Goal: Information Seeking & Learning: Understand process/instructions

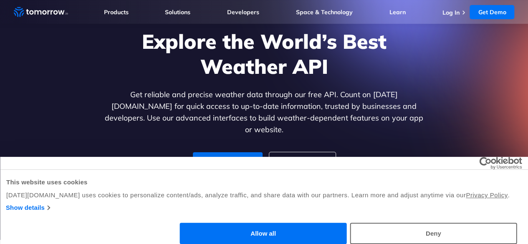
scroll to position [71, 0]
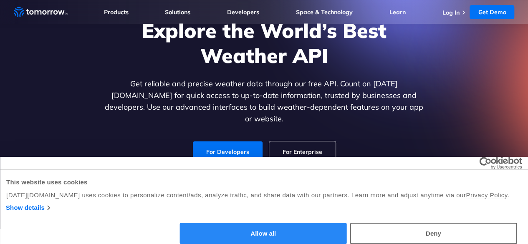
click at [347, 223] on button "Allow all" at bounding box center [263, 233] width 167 height 21
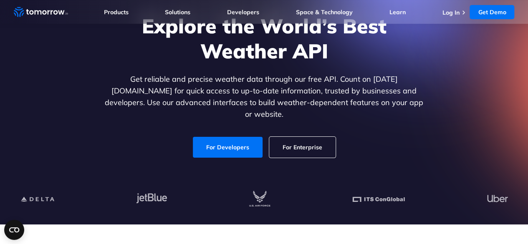
scroll to position [76, 0]
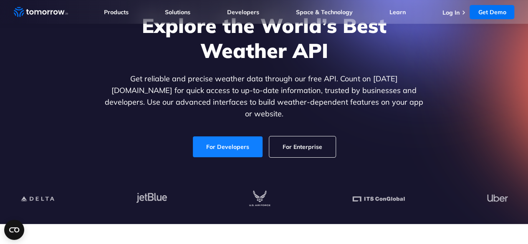
click at [233, 136] on link "For Developers" at bounding box center [228, 146] width 70 height 21
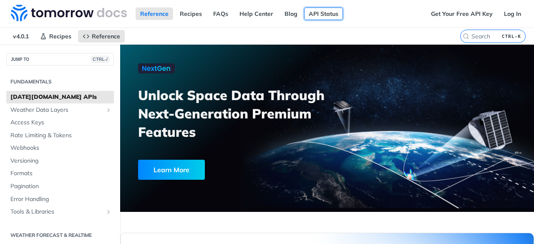
click at [313, 14] on link "API Status" at bounding box center [323, 14] width 39 height 13
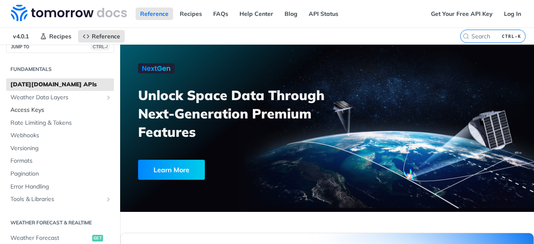
click at [41, 109] on span "Access Keys" at bounding box center [60, 110] width 101 height 8
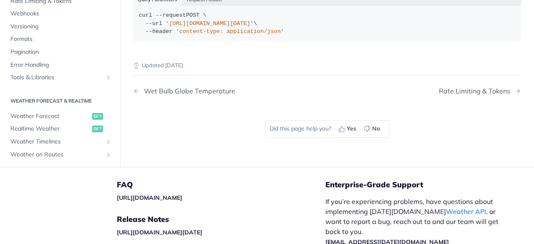
scroll to position [266, 0]
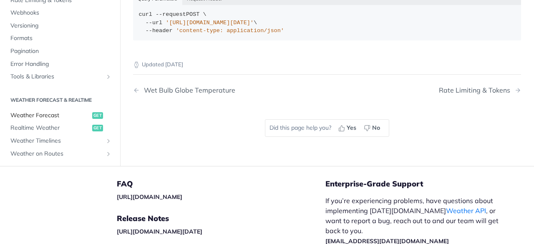
click at [61, 111] on span "Weather Forecast" at bounding box center [50, 115] width 80 height 8
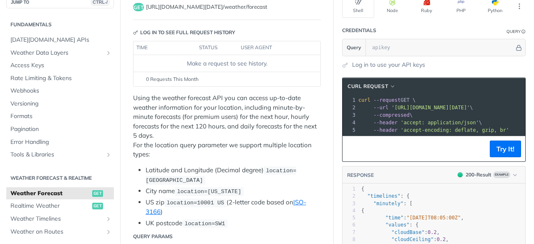
scroll to position [72, 0]
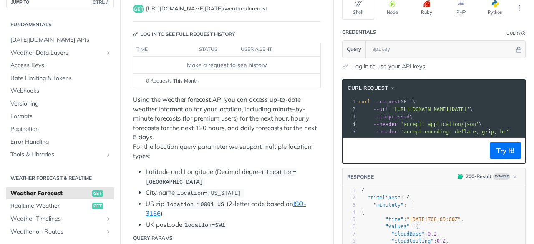
click at [403, 64] on link "Log in to use your API keys" at bounding box center [388, 66] width 73 height 9
